Goal: Task Accomplishment & Management: Use online tool/utility

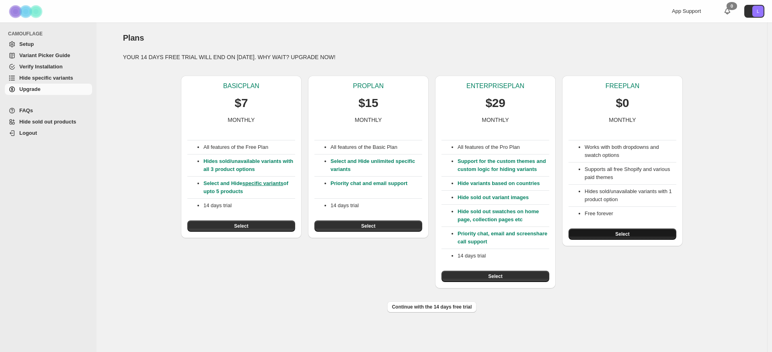
click at [637, 231] on button "Select" at bounding box center [622, 233] width 108 height 11
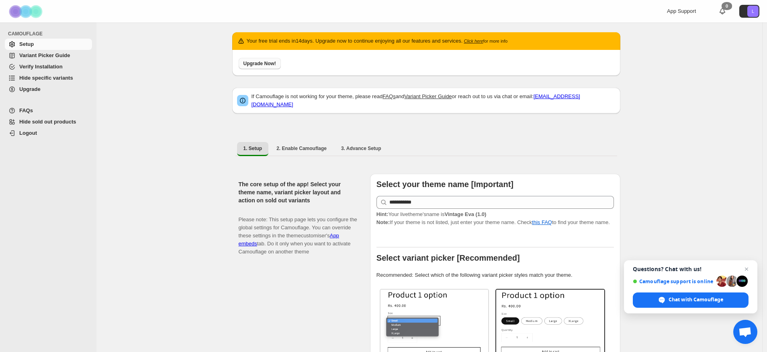
click at [264, 61] on button "Upgrade Now!" at bounding box center [260, 63] width 42 height 11
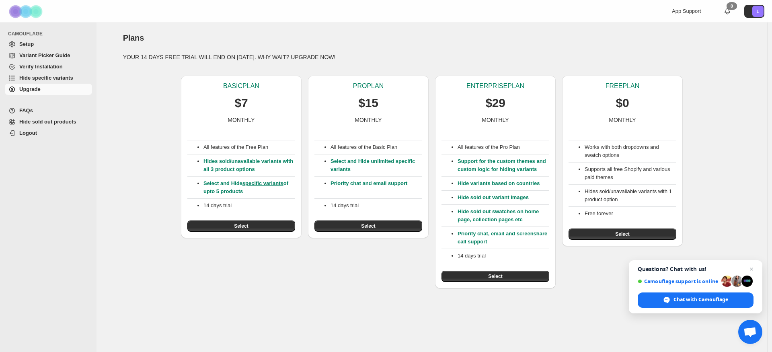
click at [470, 275] on button "Select" at bounding box center [495, 275] width 108 height 11
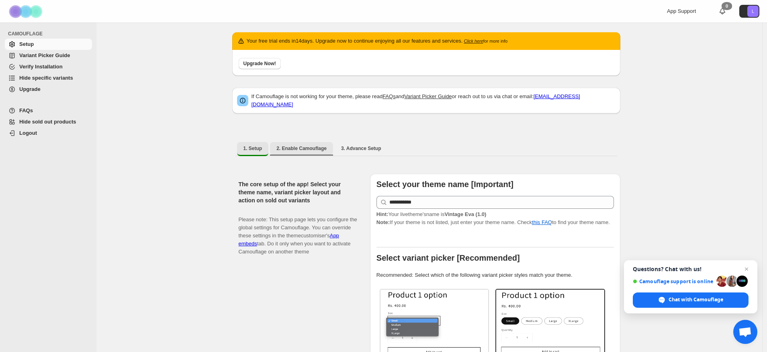
click at [293, 146] on span "2. Enable Camouflage" at bounding box center [301, 148] width 50 height 6
select select "**********"
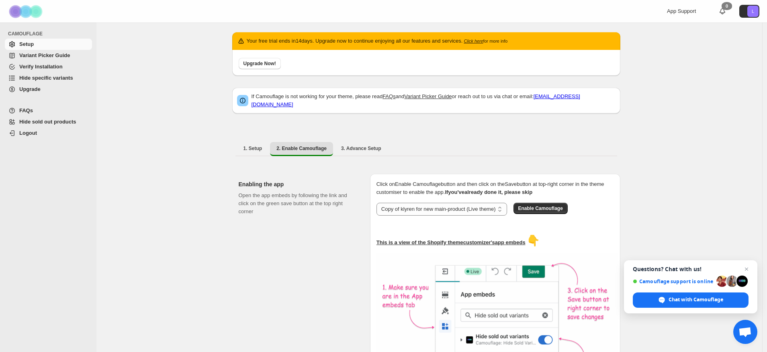
click at [55, 53] on span "Variant Picker Guide" at bounding box center [44, 55] width 51 height 6
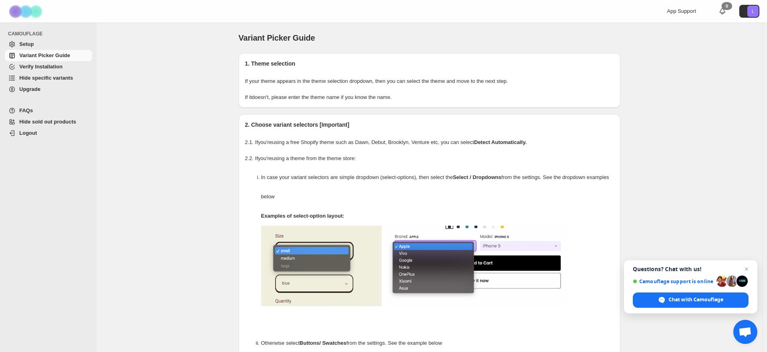
click at [47, 79] on span "Hide specific variants" at bounding box center [46, 78] width 54 height 6
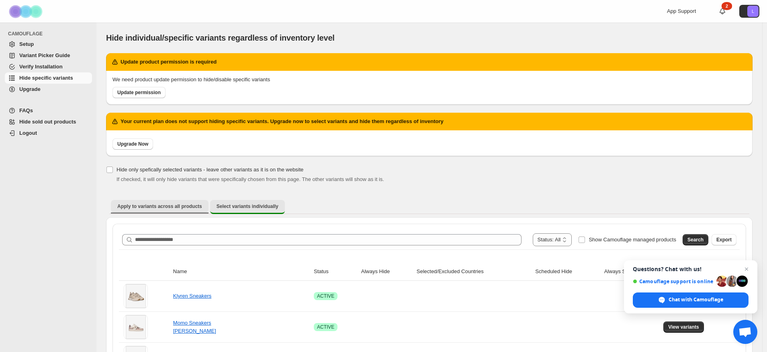
click at [162, 205] on span "Apply to variants across all products" at bounding box center [159, 206] width 85 height 6
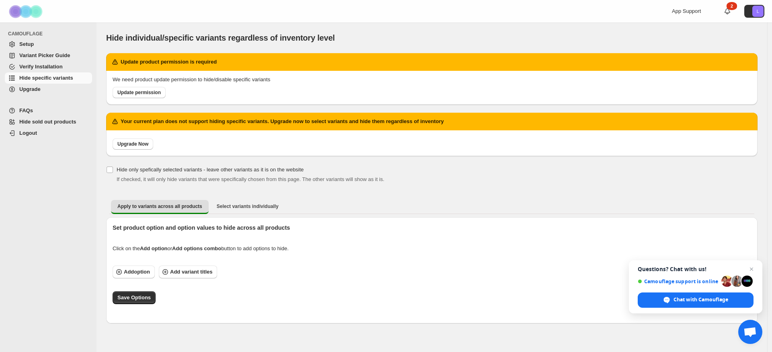
click at [343, 197] on div "Apply to variants across all products Select variants individually More views A…" at bounding box center [431, 206] width 651 height 21
click at [755, 268] on span "Open chat" at bounding box center [751, 269] width 10 height 10
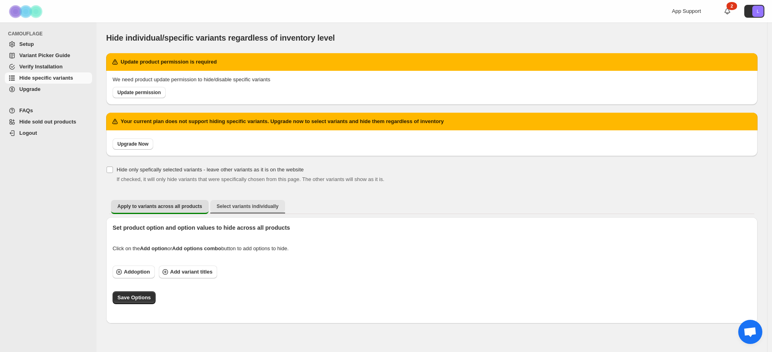
click at [258, 202] on button "Select variants individually" at bounding box center [247, 206] width 75 height 13
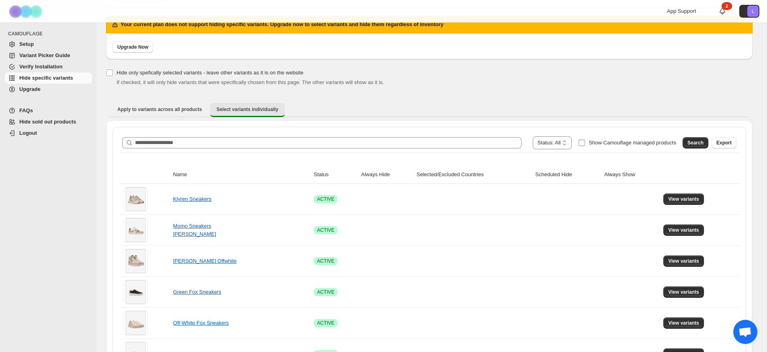
scroll to position [96, 0]
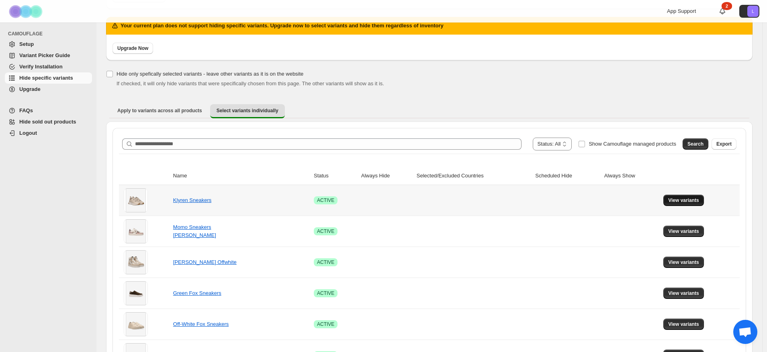
click at [682, 199] on span "View variants" at bounding box center [683, 200] width 31 height 6
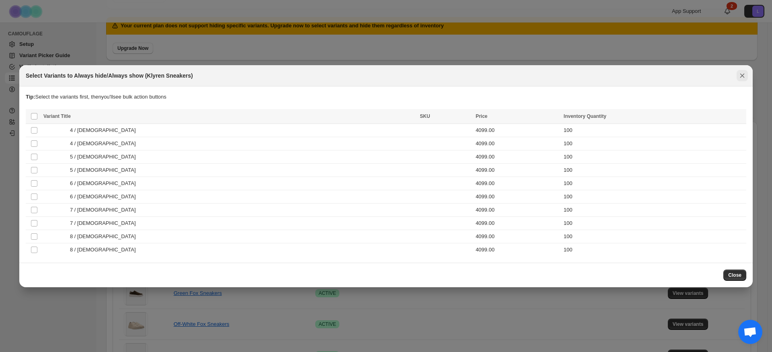
click at [744, 76] on icon "Close" at bounding box center [742, 76] width 8 height 8
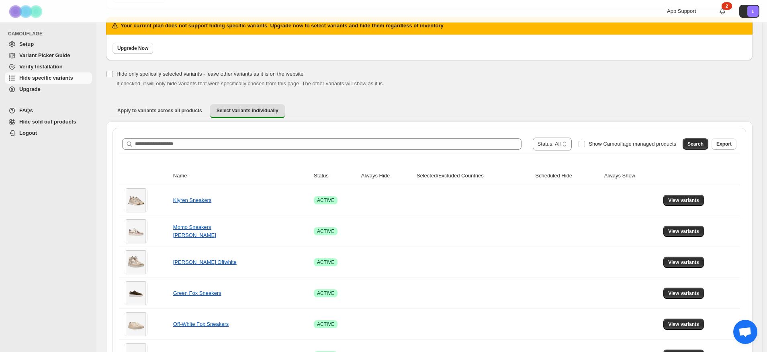
click at [141, 113] on span "Apply to variants across all products" at bounding box center [159, 110] width 85 height 6
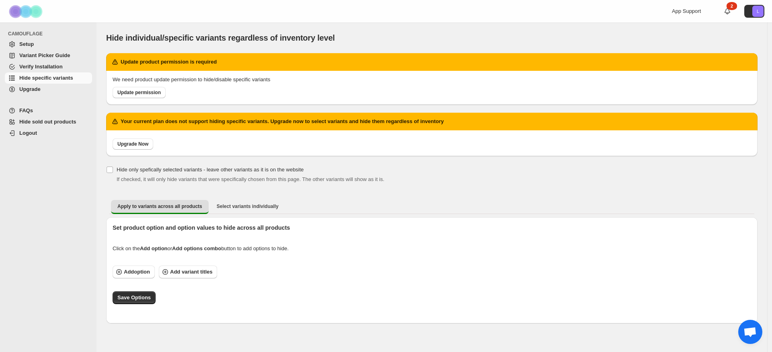
click at [44, 94] on link "Upgrade" at bounding box center [48, 89] width 87 height 11
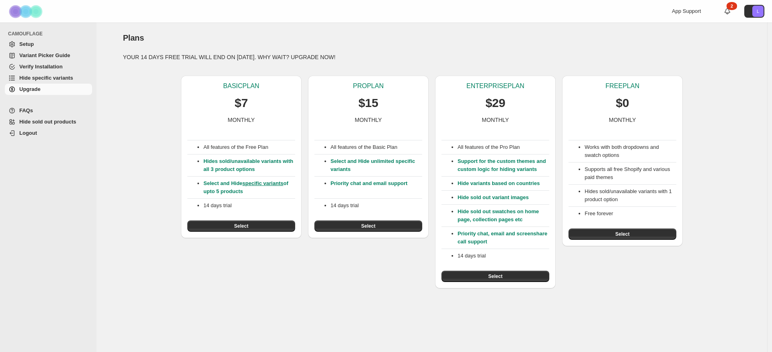
click at [49, 76] on span "Hide specific variants" at bounding box center [46, 78] width 54 height 6
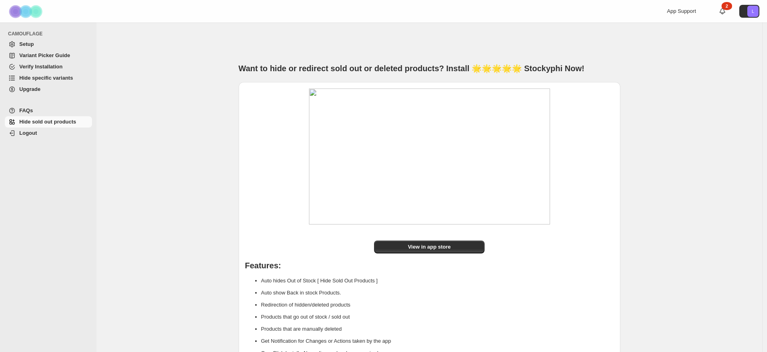
scroll to position [48, 0]
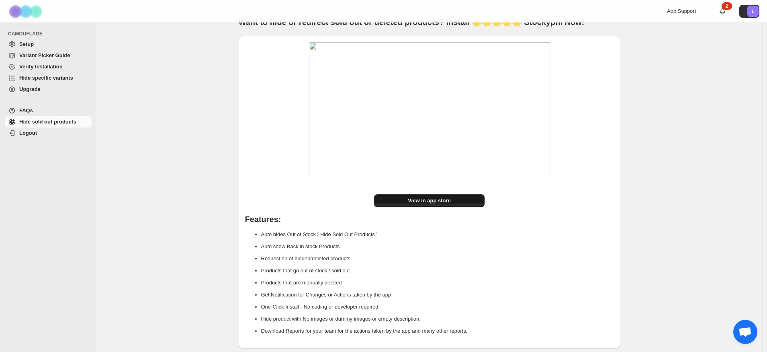
click at [444, 205] on link "View in app store" at bounding box center [429, 200] width 111 height 13
